Goal: Task Accomplishment & Management: Use online tool/utility

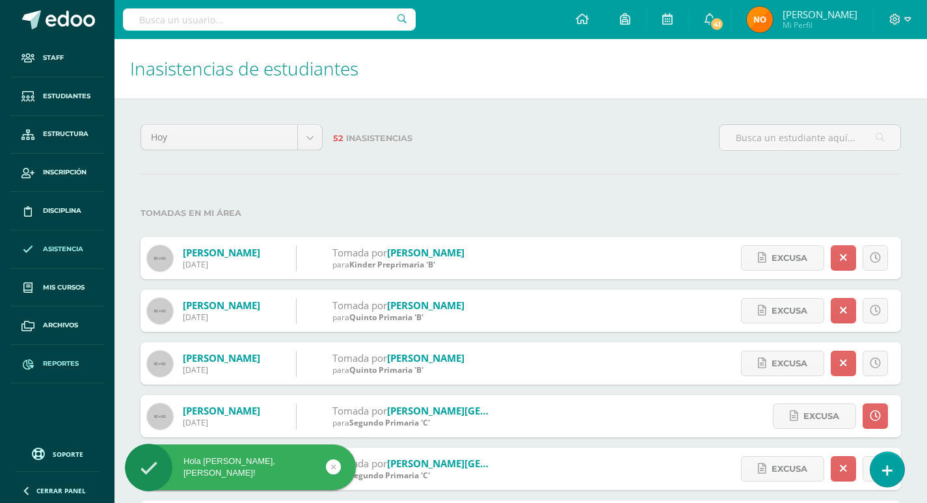
click at [53, 360] on span "Reportes" at bounding box center [61, 363] width 36 height 10
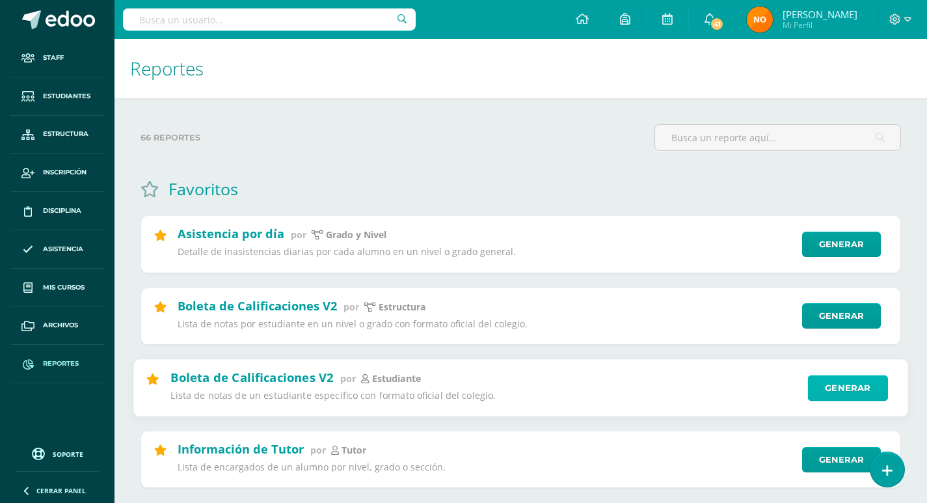
click at [842, 387] on link "Generar" at bounding box center [848, 388] width 80 height 26
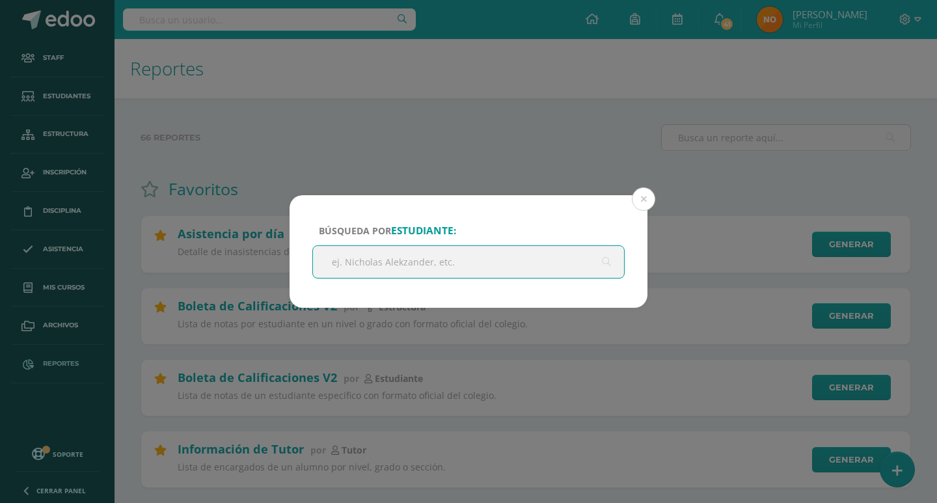
click at [327, 260] on input "text" at bounding box center [468, 262] width 311 height 32
type input "[PERSON_NAME]"
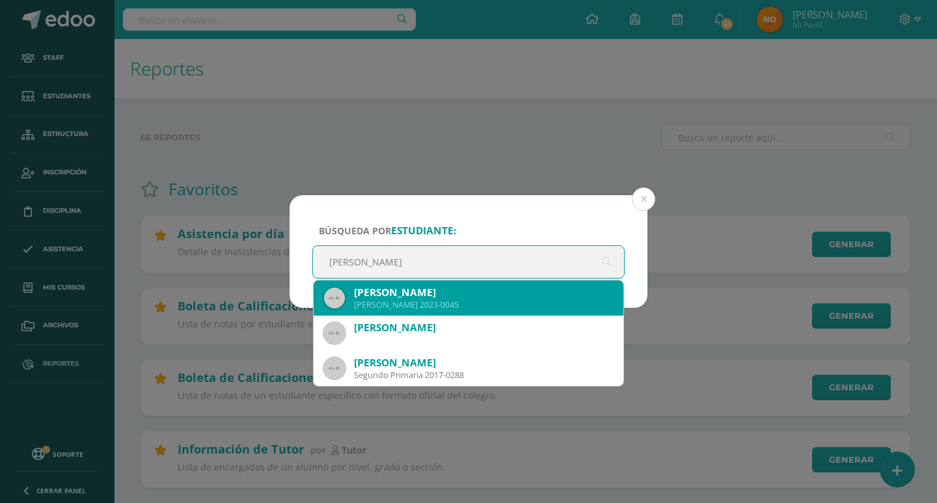
click at [384, 299] on div "[PERSON_NAME] 2023-0045" at bounding box center [483, 304] width 259 height 11
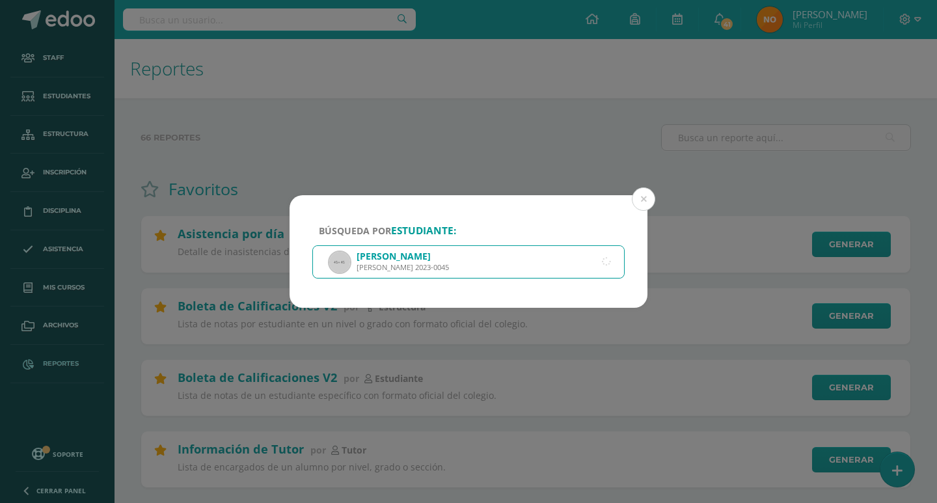
click at [384, 298] on div "Búsqueda por estudiante: [PERSON_NAME] 2023-0045 [PERSON_NAME]" at bounding box center [468, 251] width 358 height 113
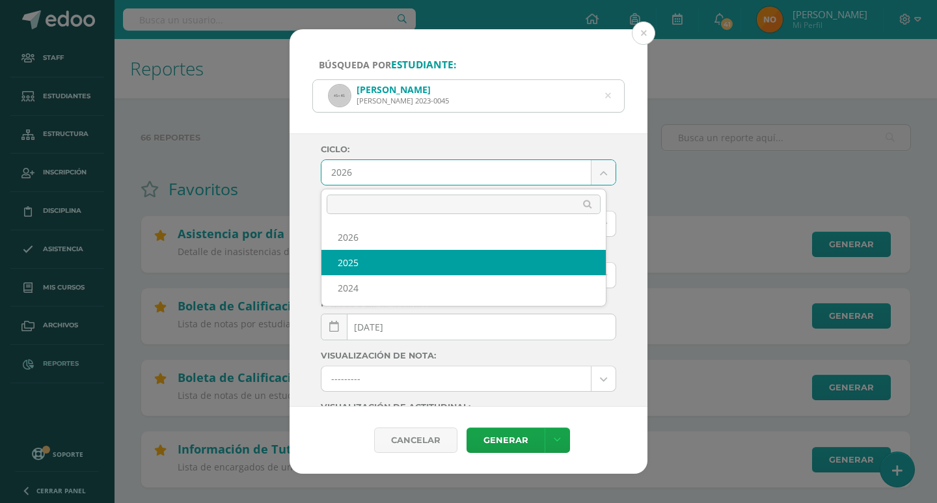
select select "2"
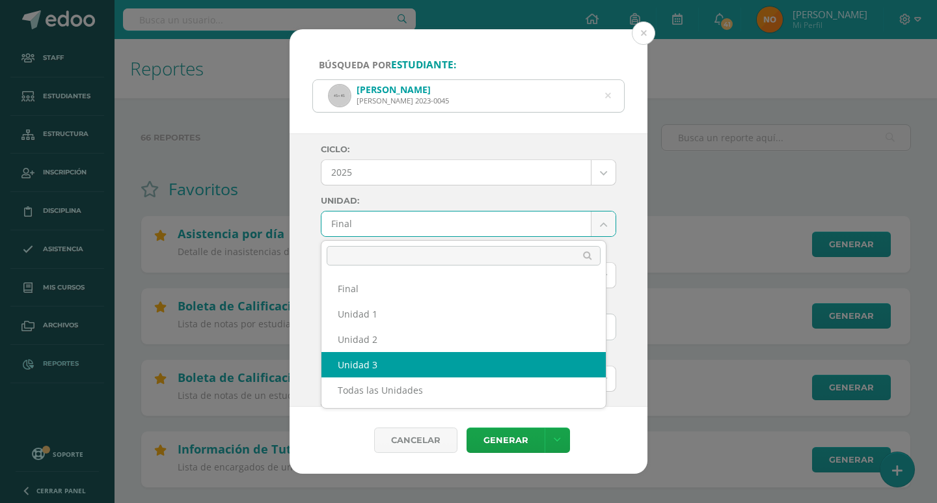
drag, startPoint x: 355, startPoint y: 360, endPoint x: 387, endPoint y: 321, distance: 50.9
select select "Unidad 3"
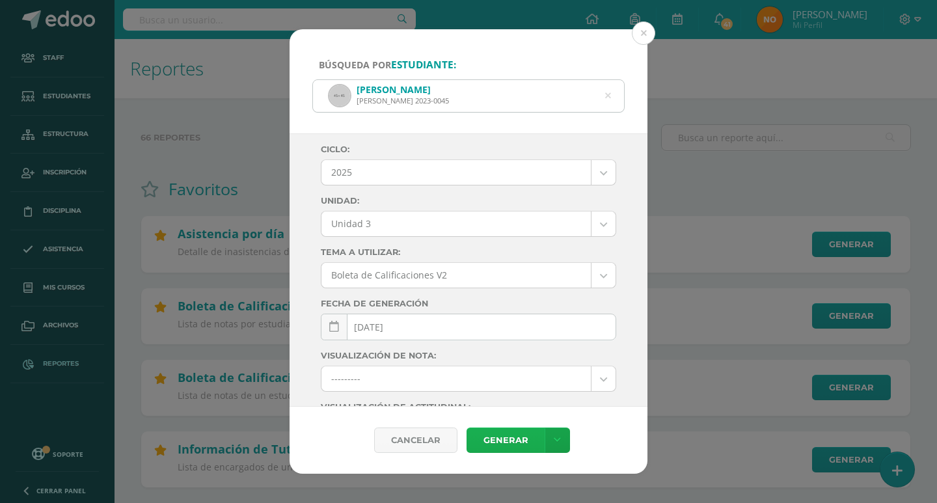
click at [507, 440] on link "Generar" at bounding box center [505, 439] width 78 height 25
drag, startPoint x: 645, startPoint y: 32, endPoint x: 611, endPoint y: 33, distance: 33.2
click at [643, 32] on button at bounding box center [643, 32] width 23 height 23
